Goal: Information Seeking & Learning: Understand process/instructions

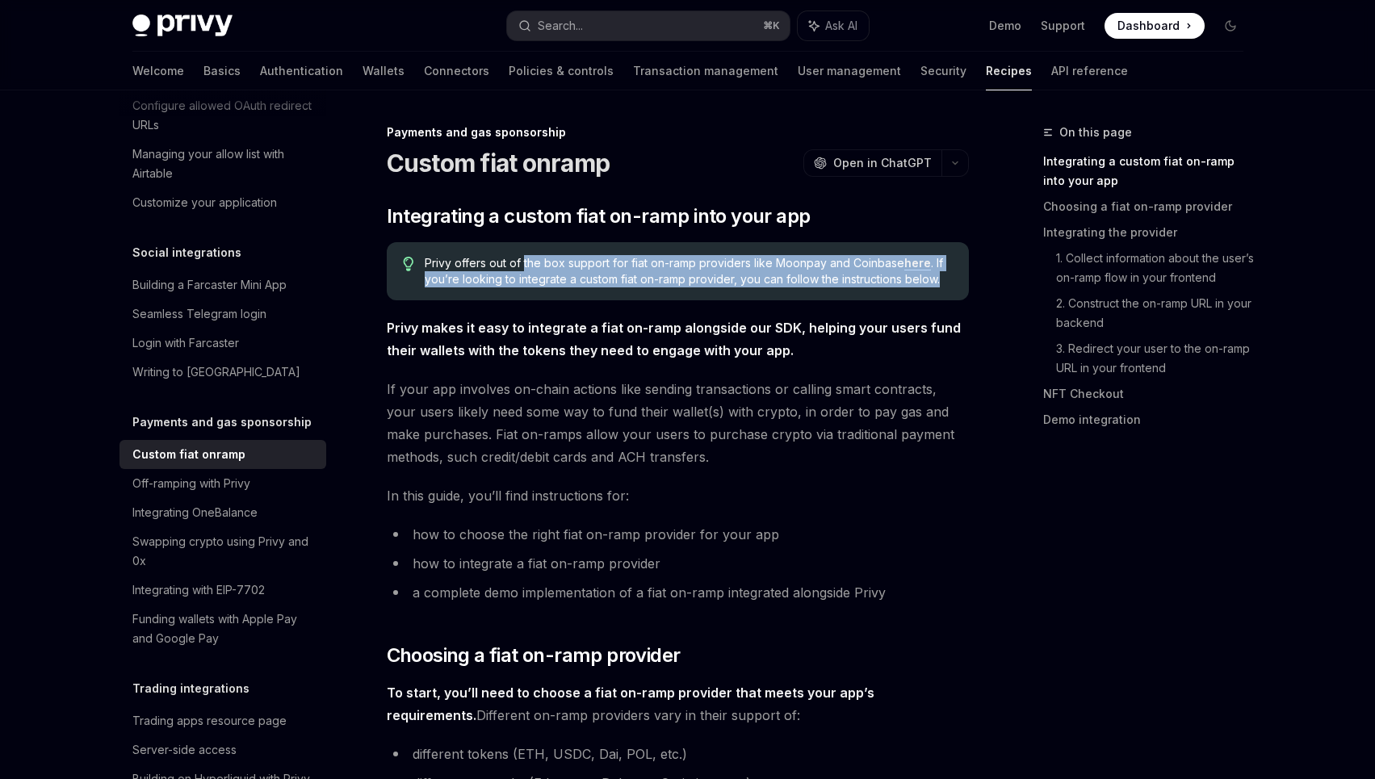
drag, startPoint x: 526, startPoint y: 271, endPoint x: 751, endPoint y: 289, distance: 226.1
click at [751, 289] on div "Privy offers out of the box support for fiat on-ramp providers like Moonpay and…" at bounding box center [678, 271] width 582 height 58
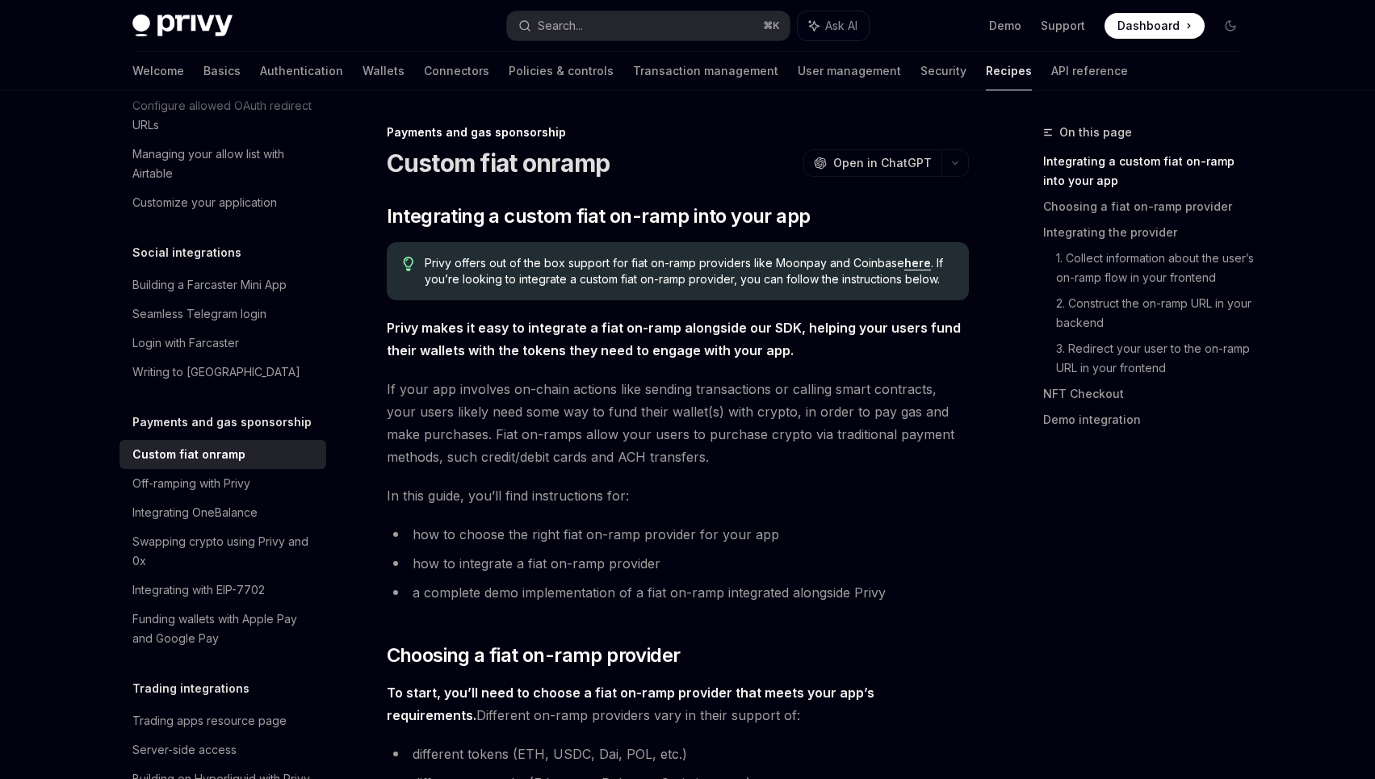
click at [539, 279] on span "Privy offers out of the box support for fiat on-ramp providers like Moonpay and…" at bounding box center [688, 271] width 527 height 32
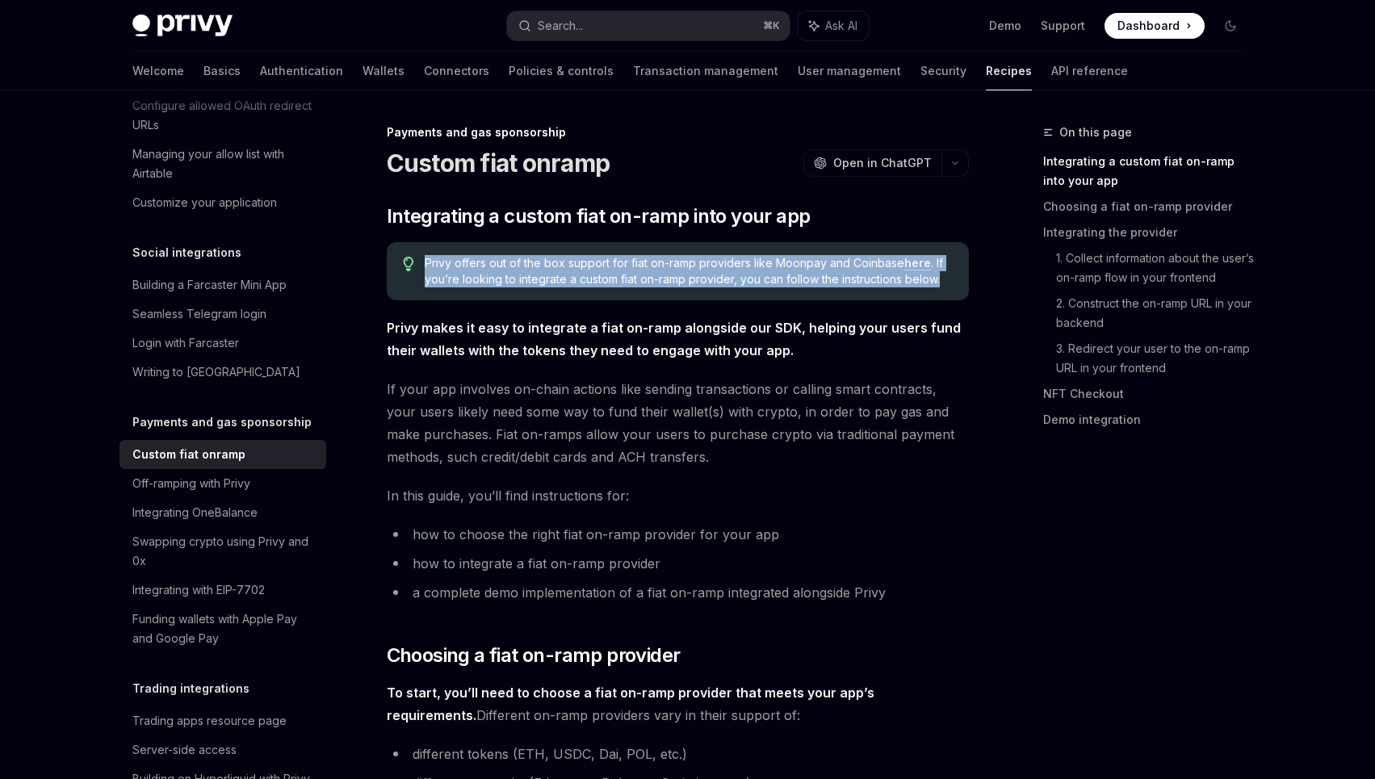
click at [539, 279] on span "Privy offers out of the box support for fiat on-ramp providers like Moonpay and…" at bounding box center [688, 271] width 527 height 32
click at [913, 258] on link "here" at bounding box center [918, 263] width 27 height 15
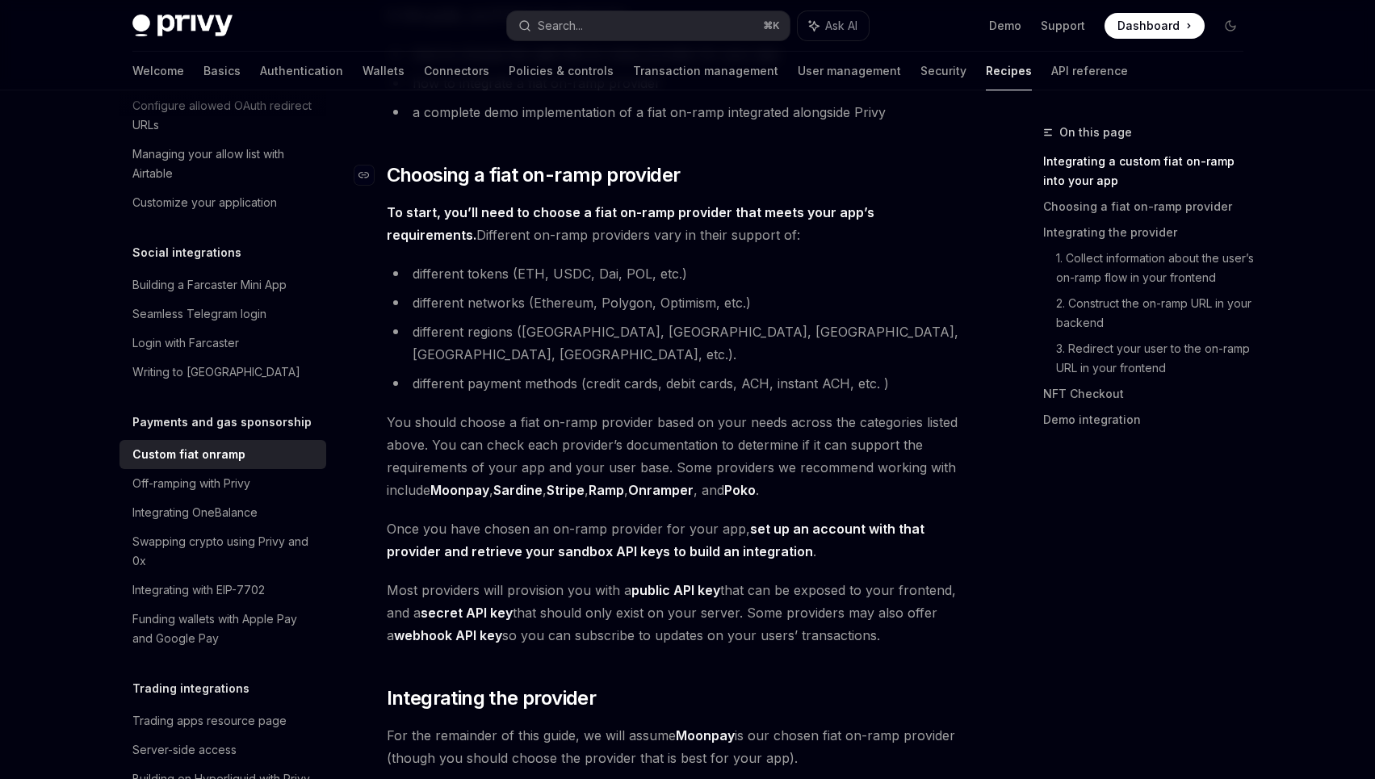
scroll to position [482, 0]
click at [624, 232] on span "To start, you’ll need to choose a fiat on-ramp provider that meets your app’s r…" at bounding box center [678, 221] width 582 height 45
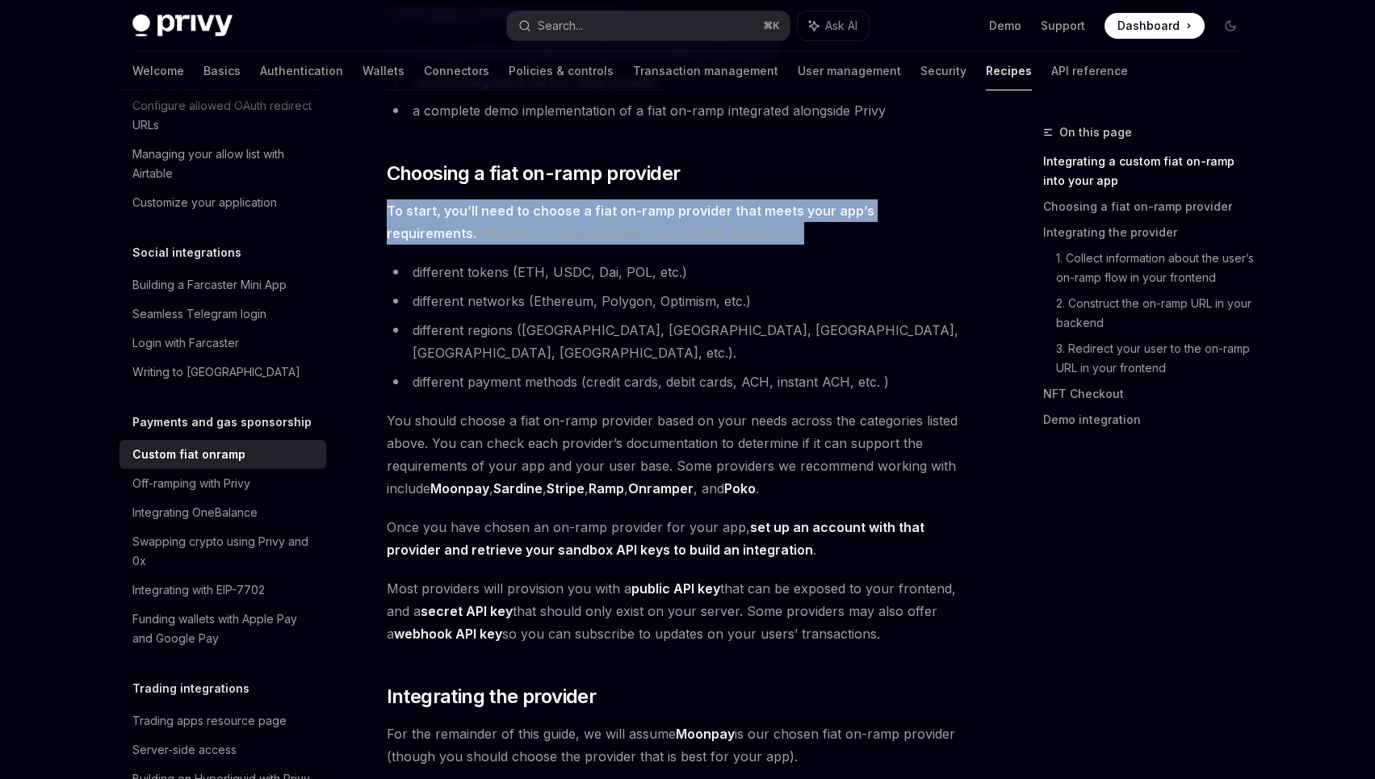
click at [624, 232] on span "To start, you’ll need to choose a fiat on-ramp provider that meets your app’s r…" at bounding box center [678, 221] width 582 height 45
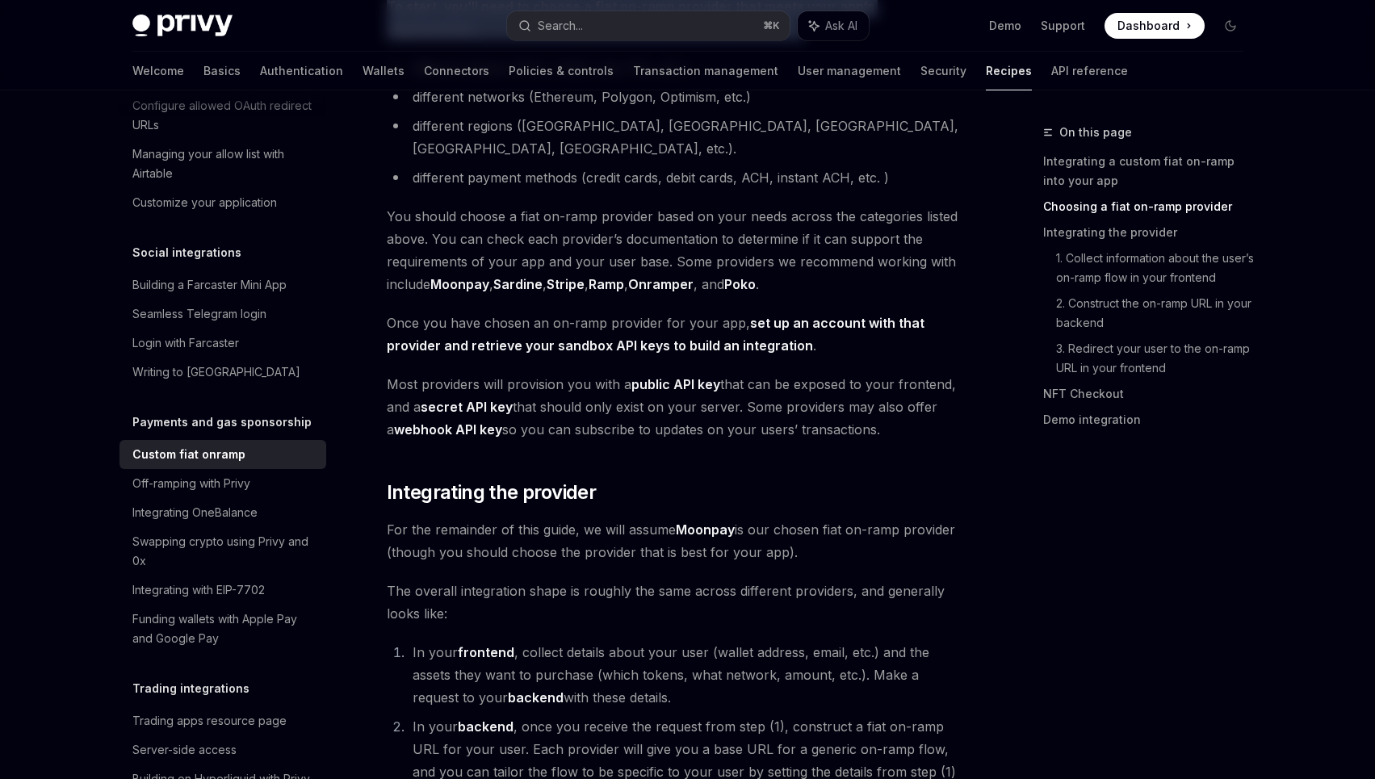
scroll to position [683, 0]
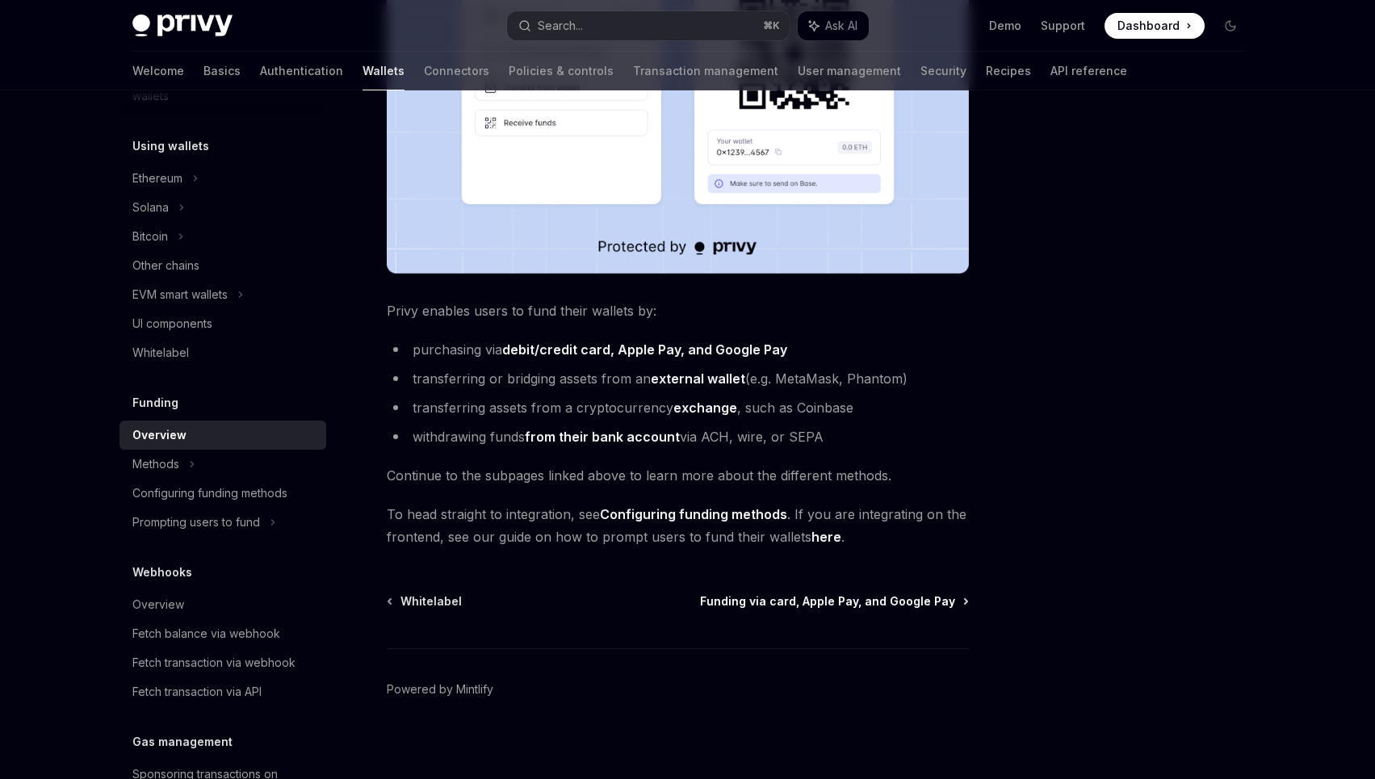
scroll to position [487, 0]
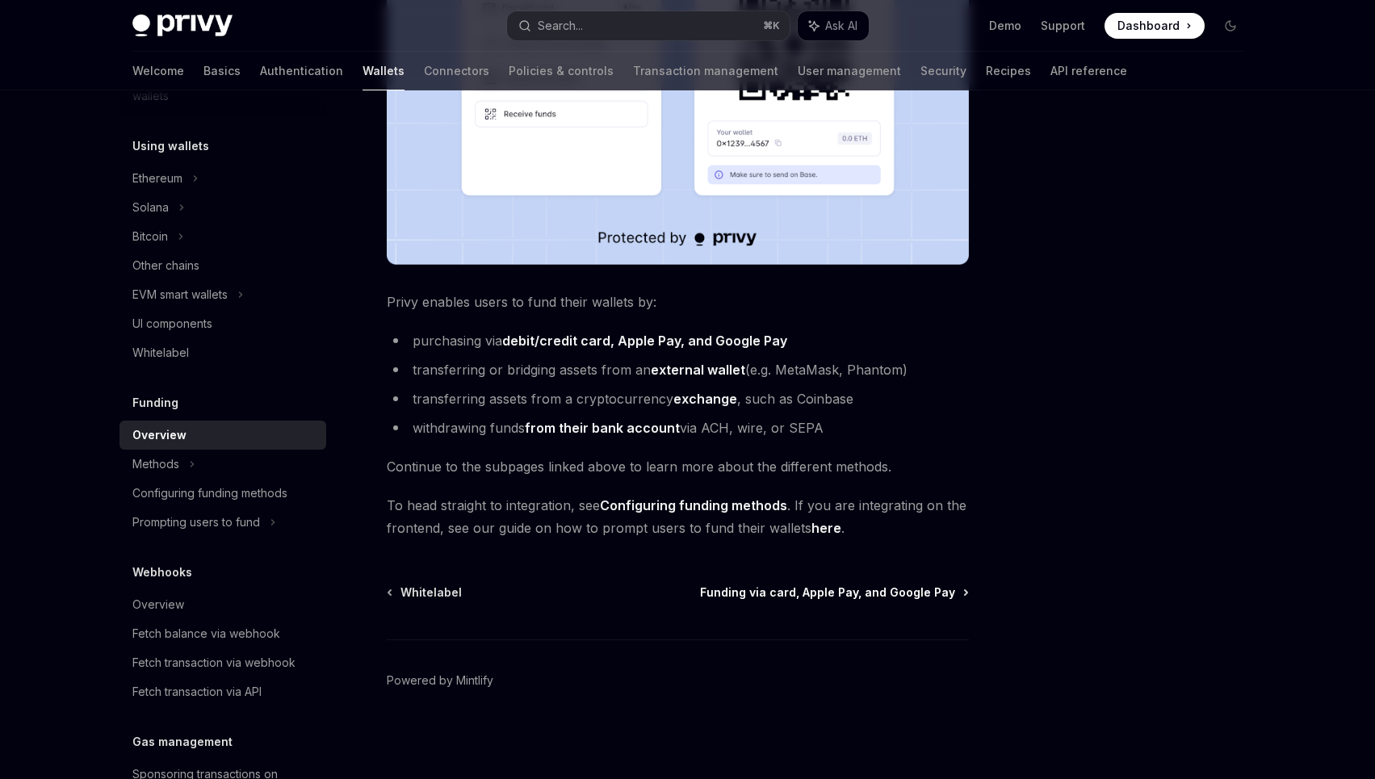
click at [821, 594] on span "Funding via card, Apple Pay, and Google Pay" at bounding box center [827, 593] width 255 height 16
type textarea "*"
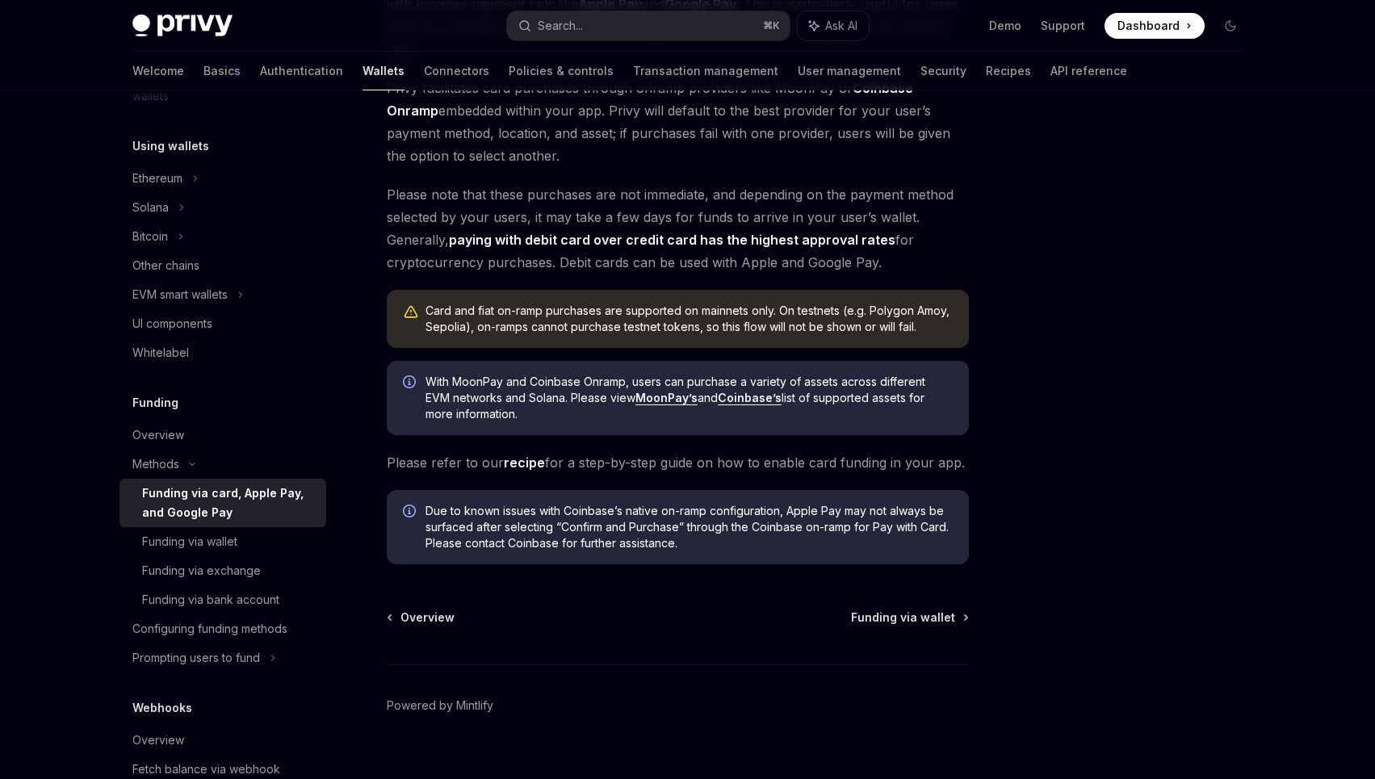
scroll to position [271, 0]
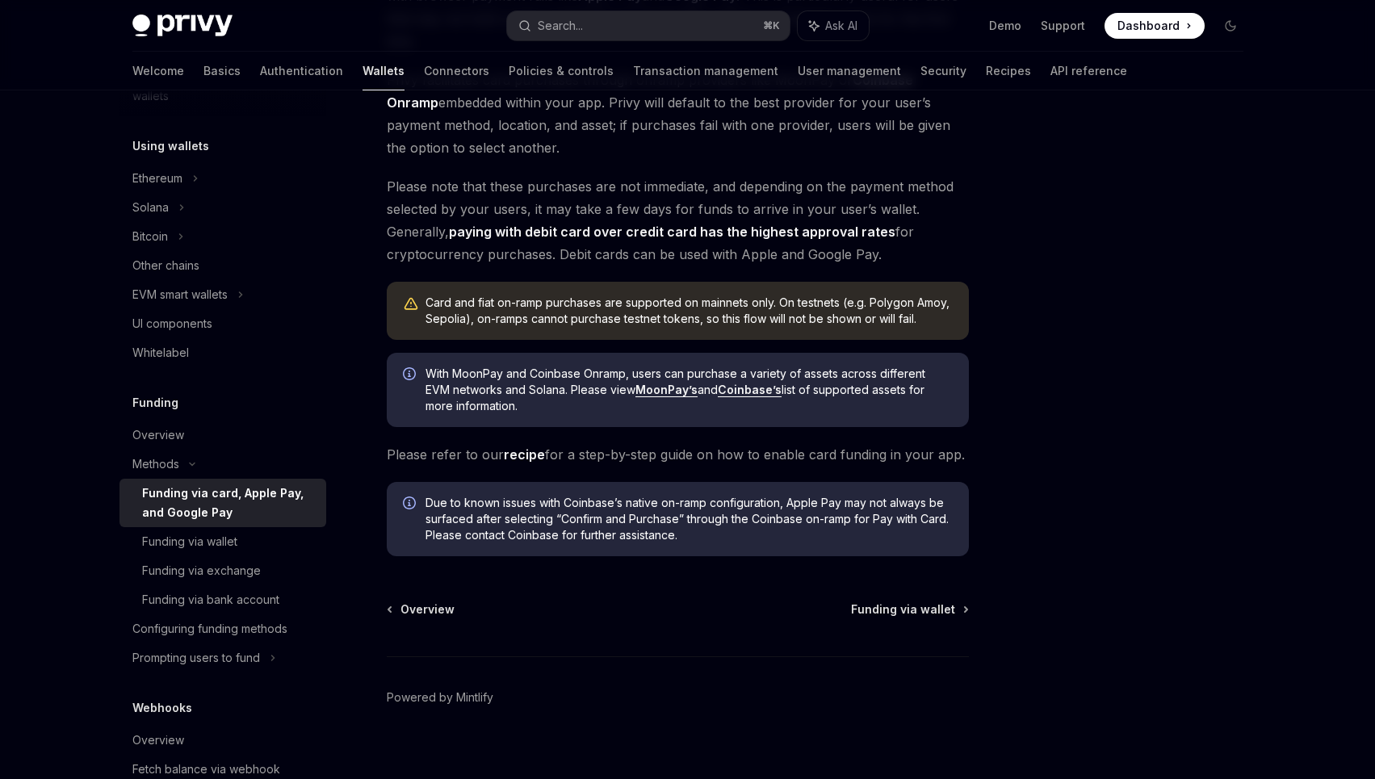
click at [527, 452] on link "recipe" at bounding box center [524, 455] width 41 height 17
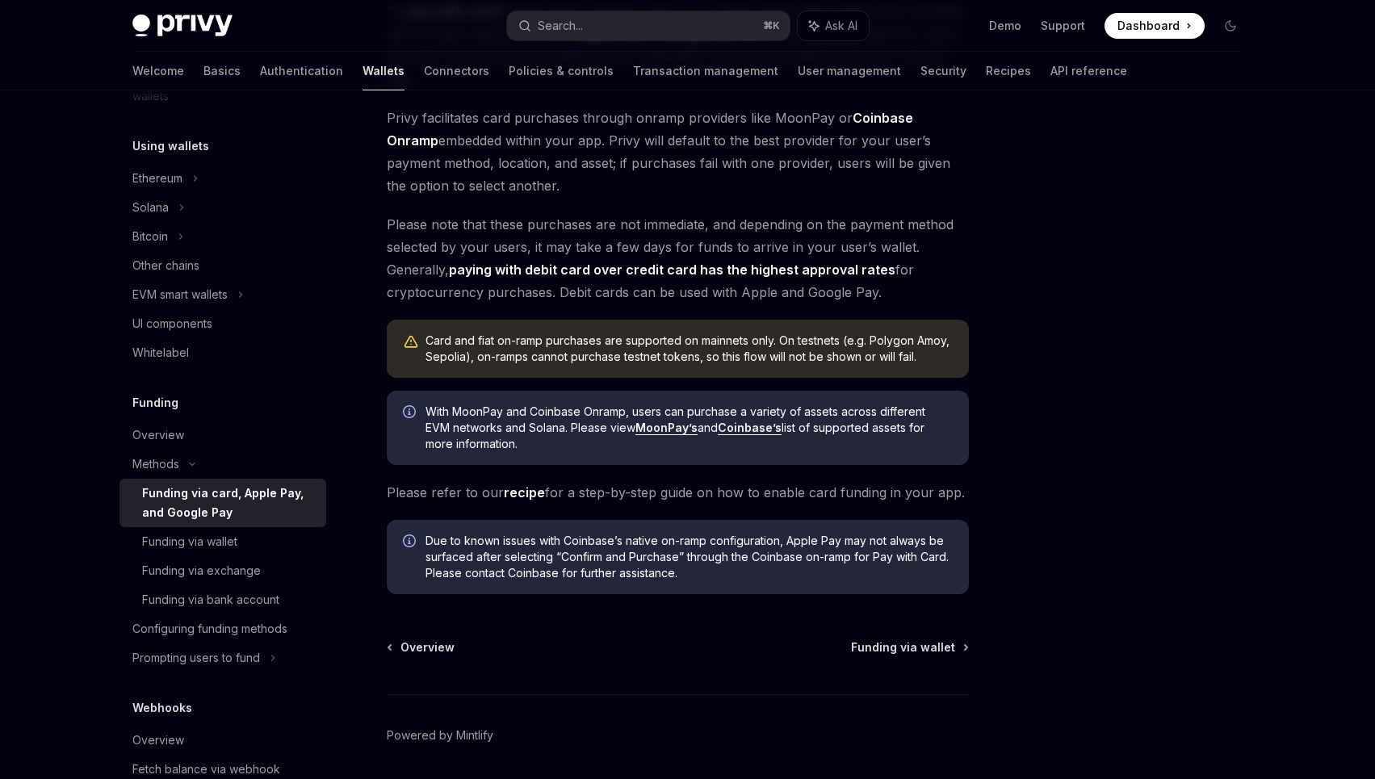
scroll to position [238, 0]
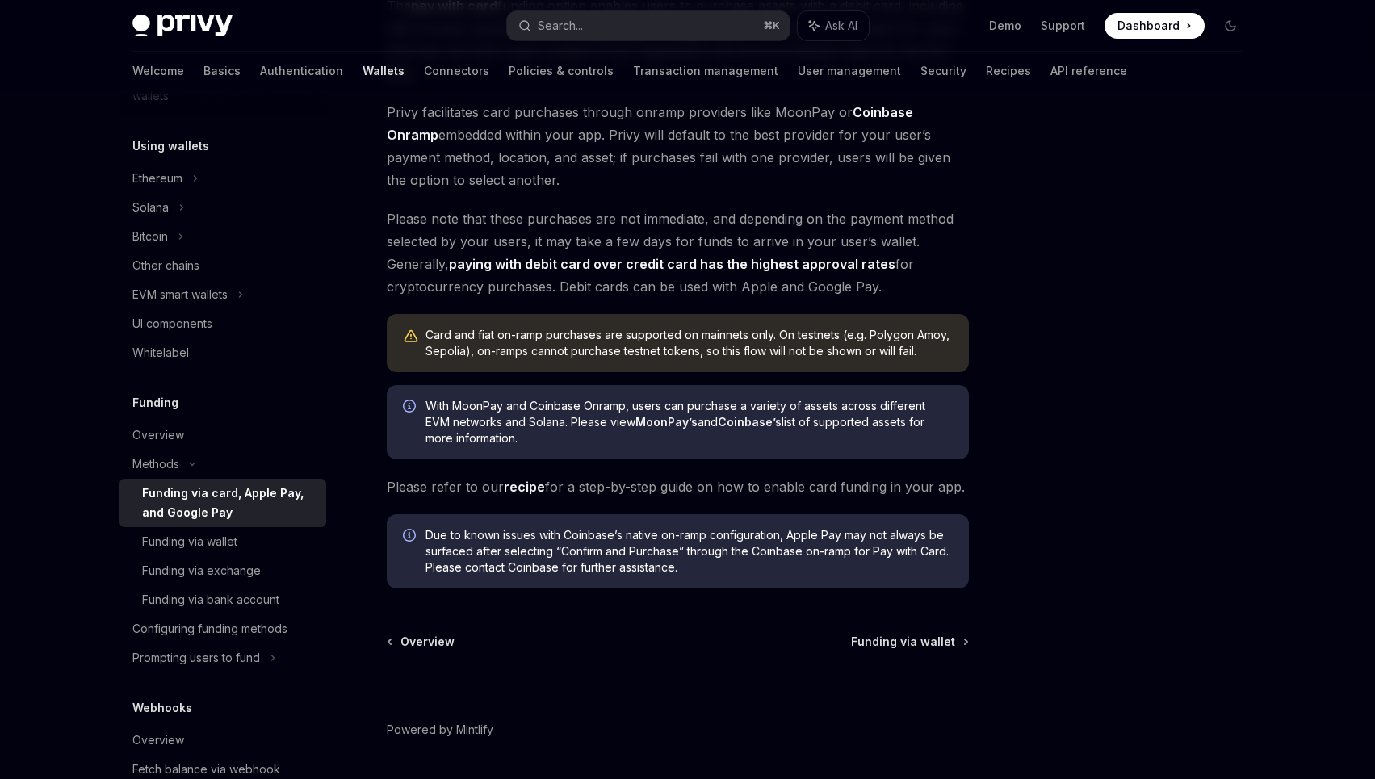
click at [753, 421] on link "Coinbase’s" at bounding box center [750, 422] width 64 height 15
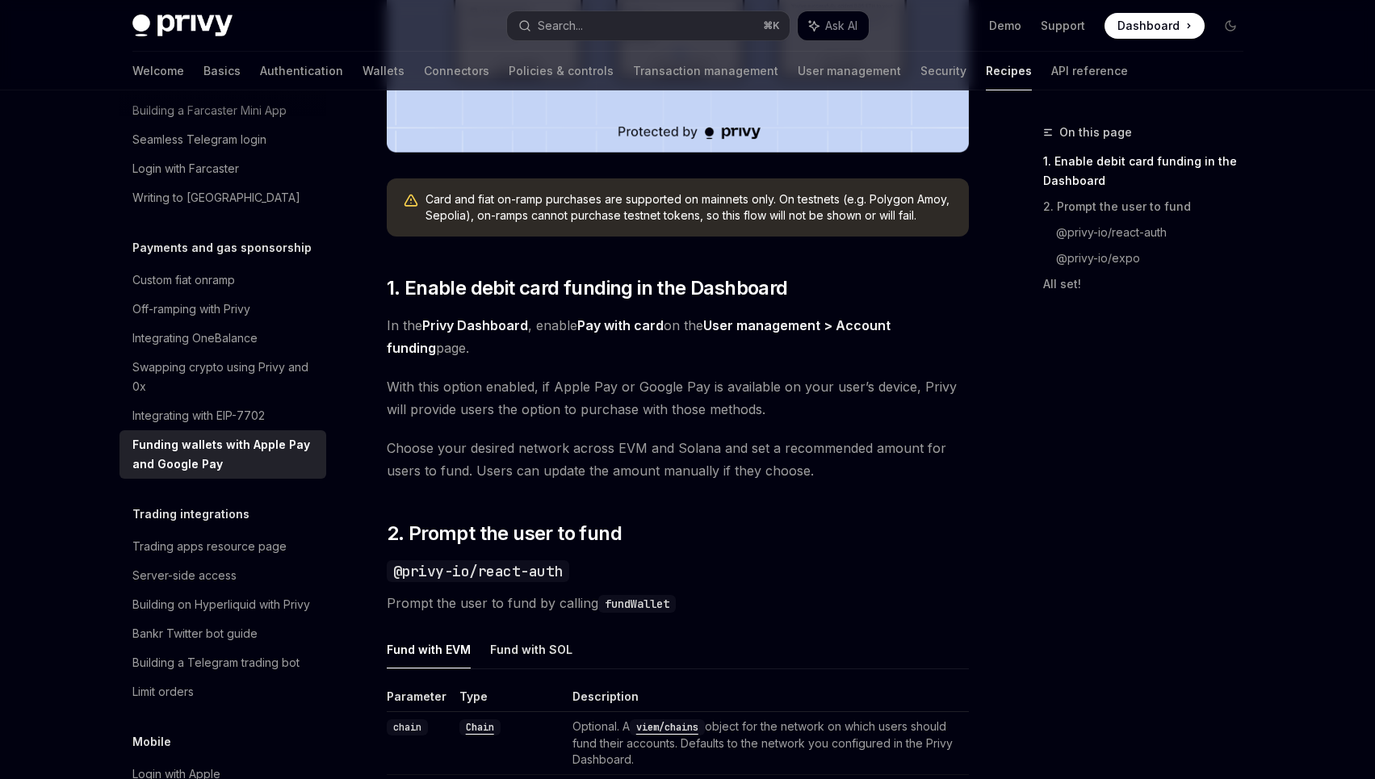
scroll to position [653, 0]
